Goal: Information Seeking & Learning: Learn about a topic

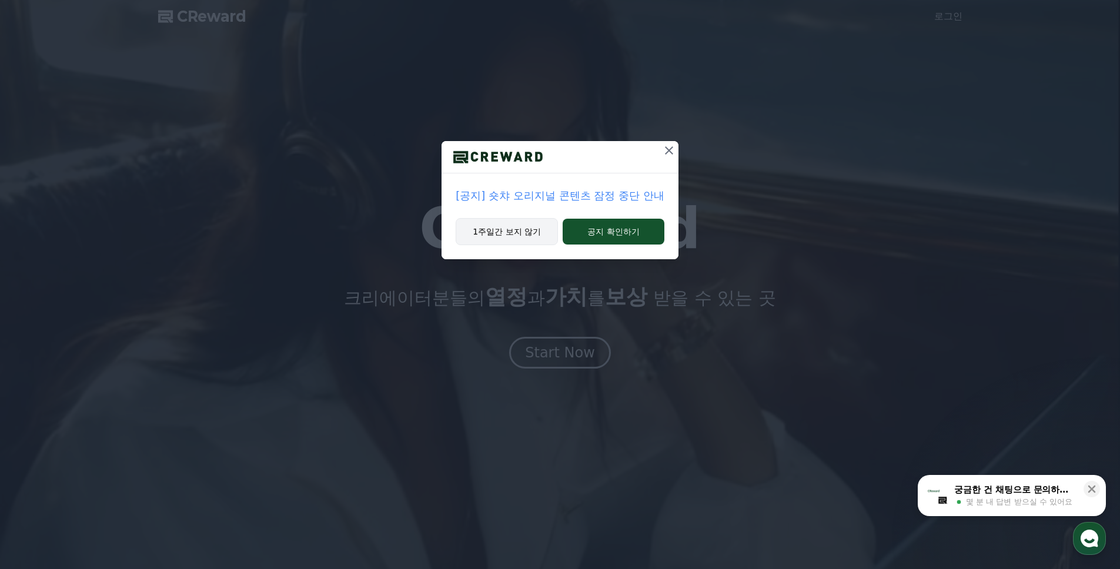
click at [493, 233] on button "1주일간 보지 않기" at bounding box center [507, 231] width 102 height 27
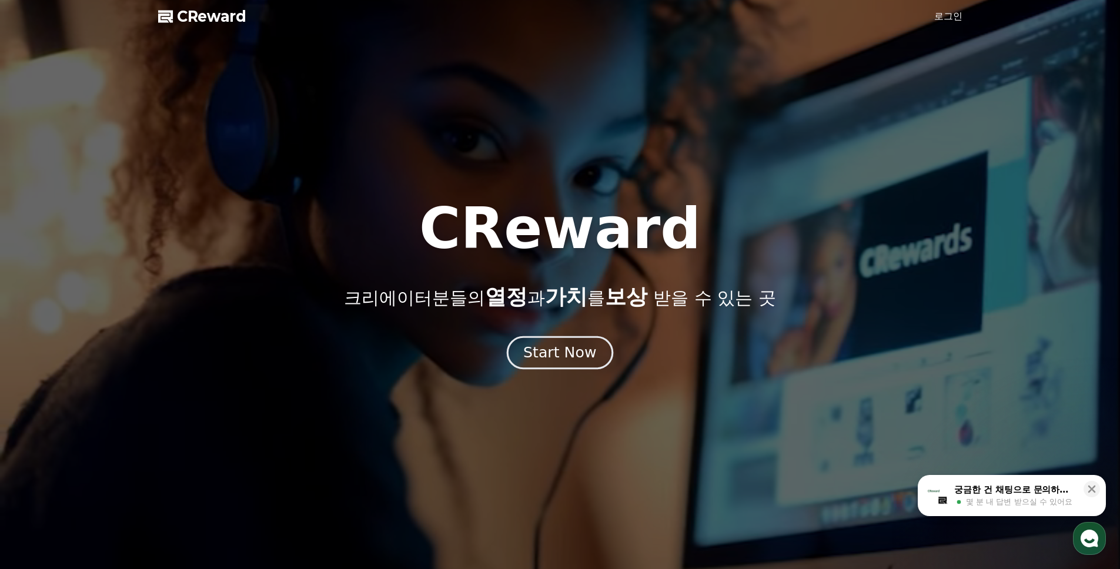
click at [557, 353] on div "Start Now" at bounding box center [559, 353] width 73 height 20
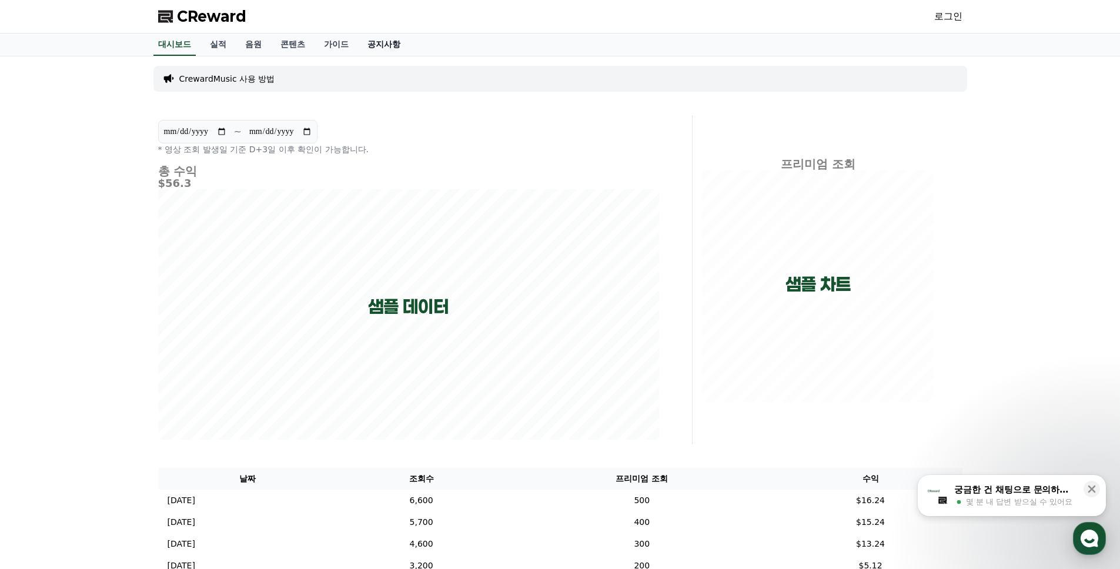
click at [397, 36] on link "공지사항" at bounding box center [384, 45] width 52 height 22
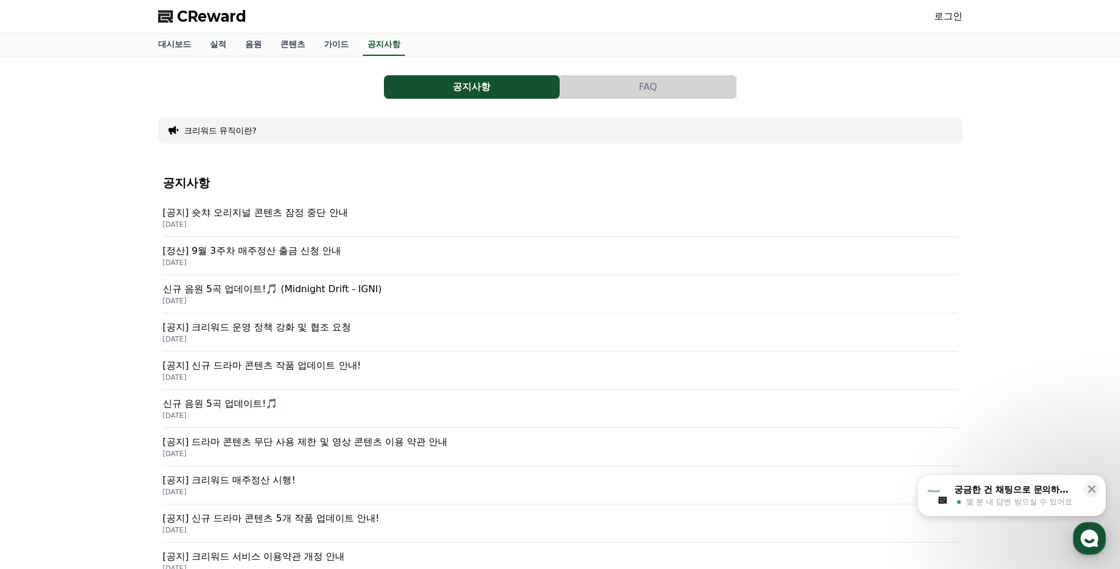
click at [268, 211] on p "[공지] 숏챠 오리지널 콘텐츠 잠정 중단 안내" at bounding box center [560, 213] width 795 height 14
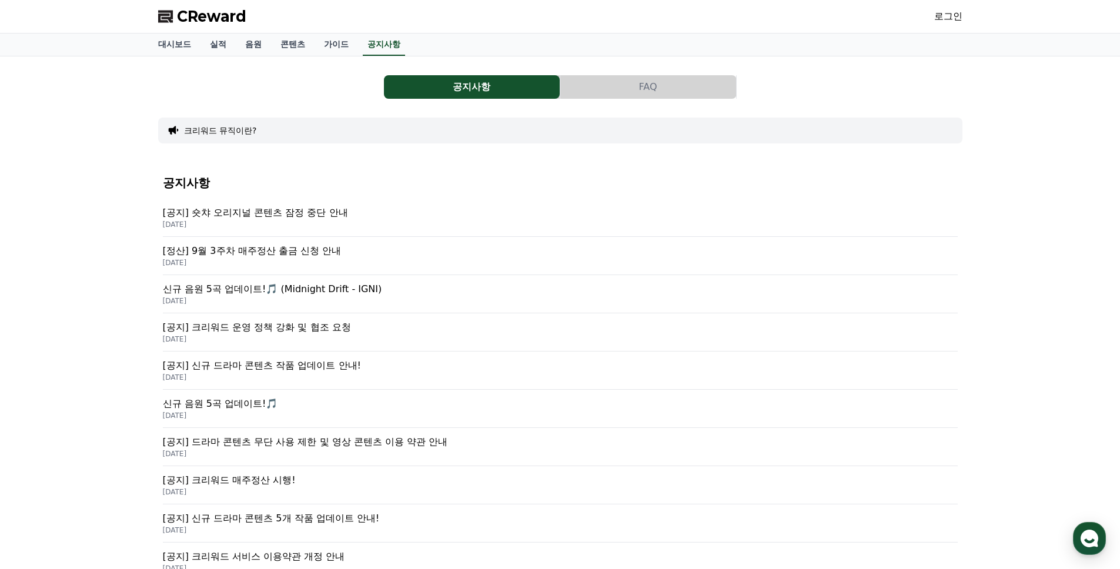
click at [191, 328] on p "[공지] 크리워드 운영 정책 강화 및 협조 요청" at bounding box center [560, 327] width 795 height 14
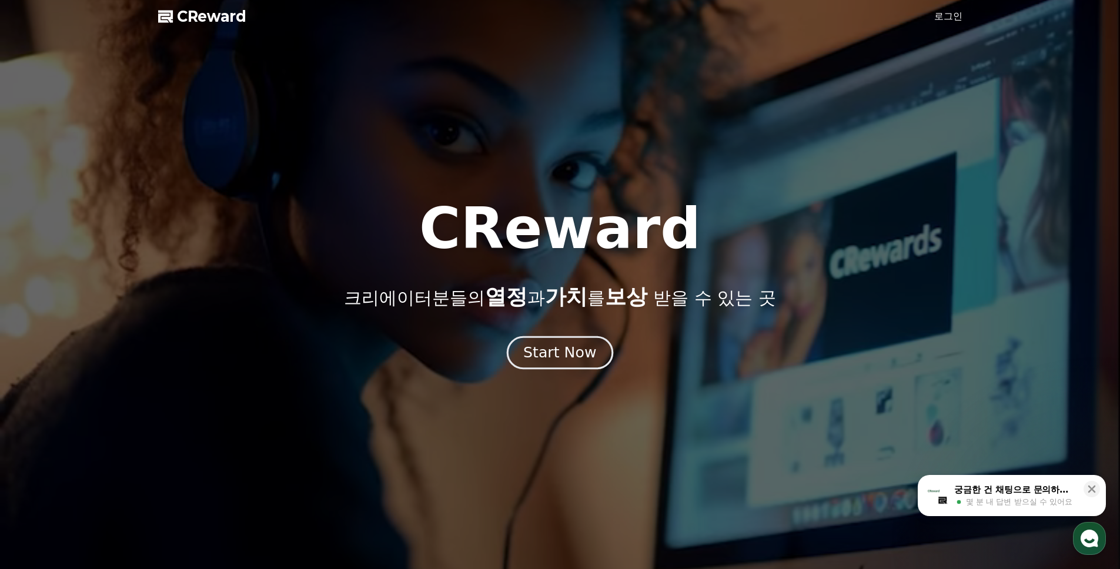
click at [560, 365] on button "Start Now" at bounding box center [560, 353] width 106 height 34
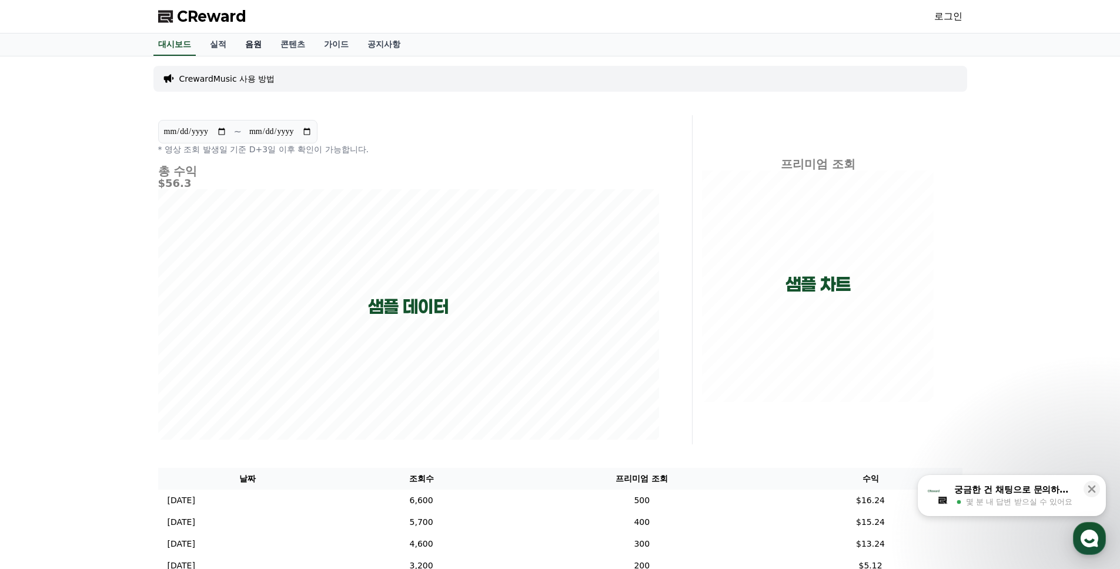
click at [243, 42] on link "음원" at bounding box center [253, 45] width 35 height 22
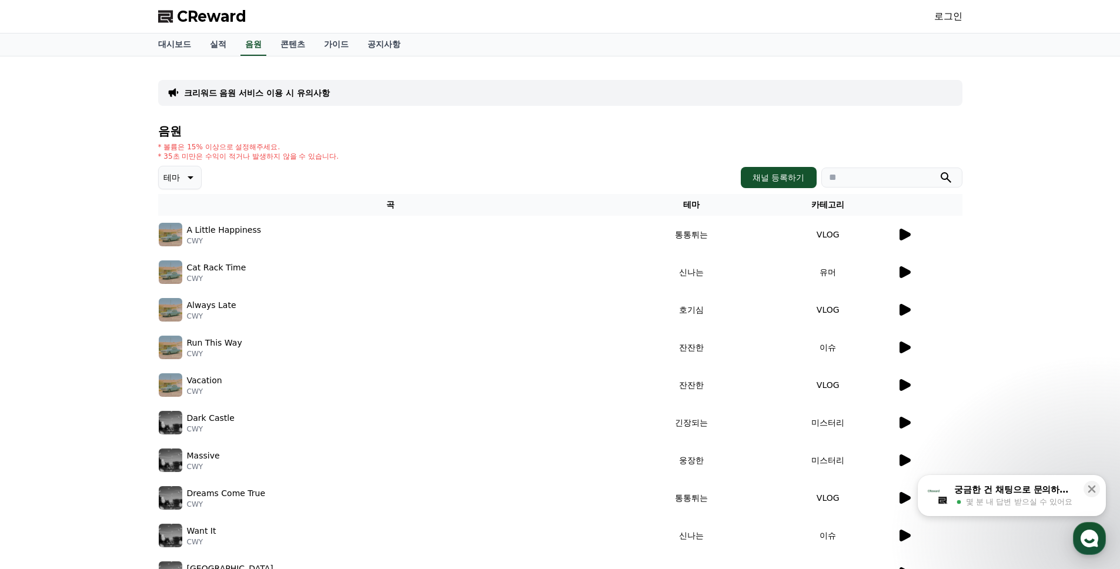
click at [861, 176] on input "search" at bounding box center [891, 178] width 141 height 20
click at [939, 171] on button "submit" at bounding box center [946, 178] width 14 height 14
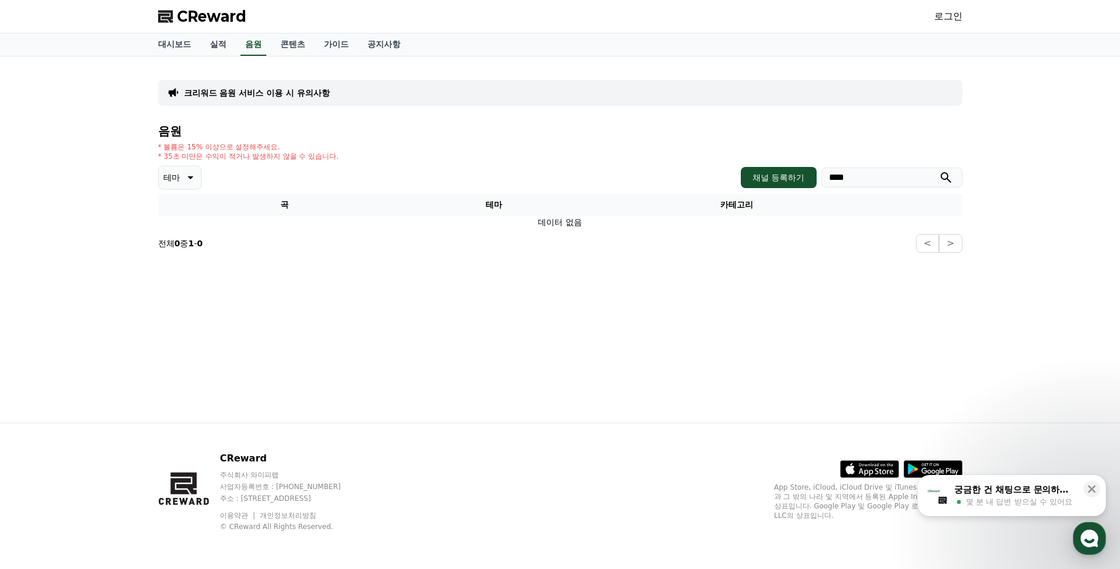
click at [853, 182] on input "****" at bounding box center [891, 178] width 141 height 20
type input "**********"
click at [939, 171] on button "submit" at bounding box center [946, 178] width 14 height 14
click at [280, 98] on p "크리워드 음원 서비스 이용 시 유의사항" at bounding box center [257, 93] width 146 height 12
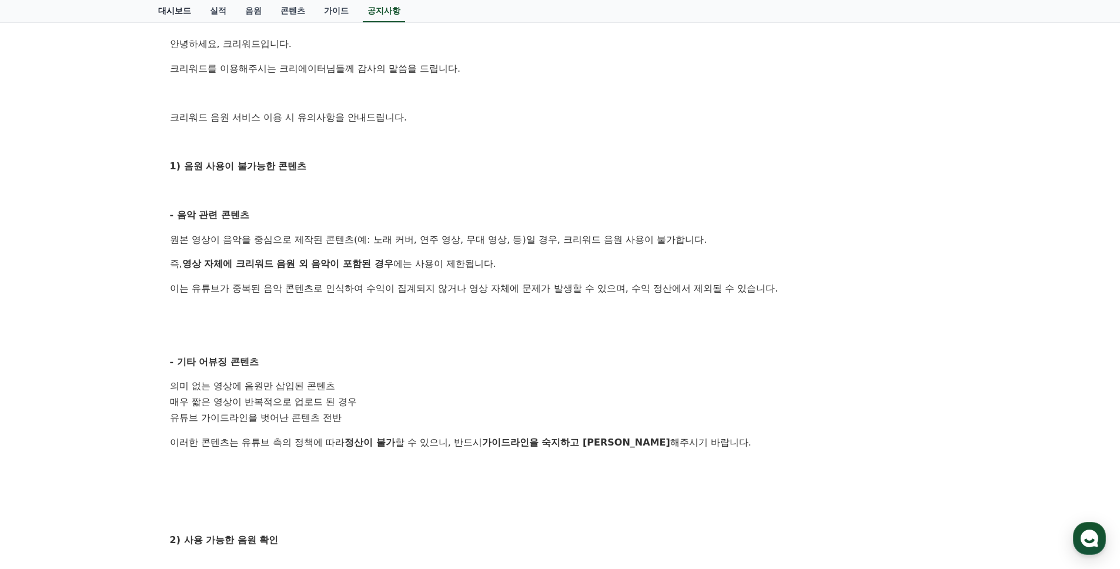
scroll to position [86, 0]
